Goal: Task Accomplishment & Management: Use online tool/utility

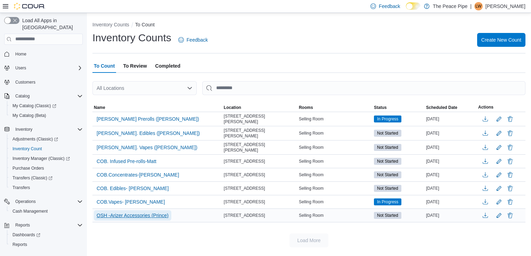
click at [119, 215] on span "OSH -Arizer Accessories (Prince)" at bounding box center [133, 215] width 72 height 7
click at [120, 214] on span "OSH -Arizer Accessories (Prince)" at bounding box center [133, 215] width 72 height 7
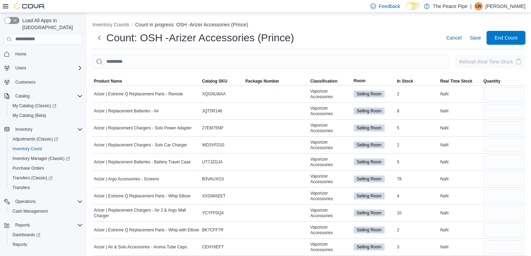
click at [281, 128] on div at bounding box center [276, 128] width 65 height 3
